Goal: Use online tool/utility: Use online tool/utility

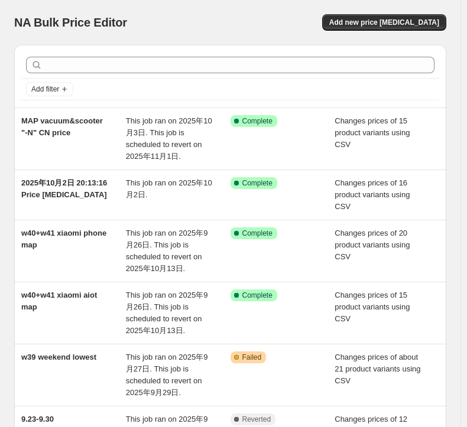
click at [273, 12] on div "NA Bulk Price Editor. This page is ready NA Bulk Price Editor Add new price [ME…" at bounding box center [230, 22] width 432 height 45
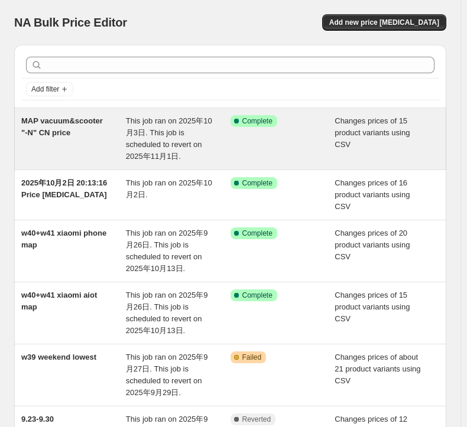
click at [346, 129] on span "Changes prices of 15 product variants using CSV" at bounding box center [371, 132] width 75 height 32
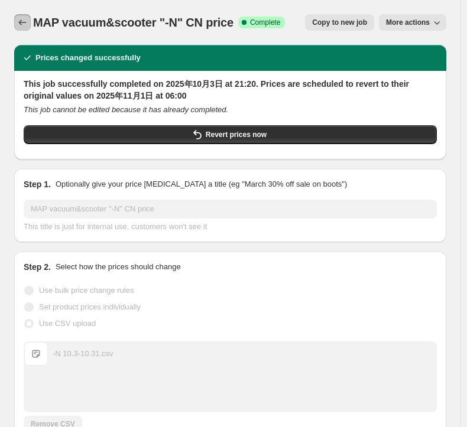
click at [24, 24] on icon "Price change jobs" at bounding box center [23, 23] width 12 height 12
